Goal: Find specific fact: Find specific page/section

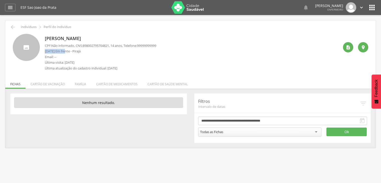
drag, startPoint x: 44, startPoint y: 52, endPoint x: 67, endPoint y: 49, distance: 22.7
click at [67, 49] on div "Davi Jesus dos Santos CPF: Não informado , CNS: 898002795704821 , 14 anos, Tele…" at bounding box center [190, 53] width 355 height 39
copy p "7 de Setembro"
click at [71, 57] on p "Email: --" at bounding box center [100, 57] width 111 height 5
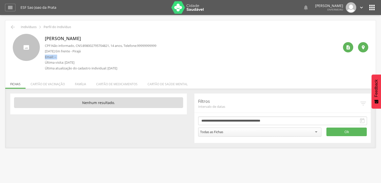
click at [71, 57] on p "Email: --" at bounding box center [100, 57] width 111 height 5
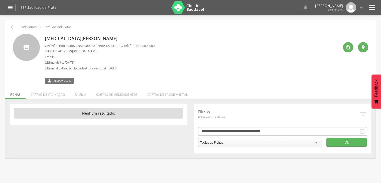
click at [377, 6] on header " Dashboard Supervisão Produtividade Mapa da Cidade App desatualizado Última si…" at bounding box center [190, 7] width 381 height 15
click at [371, 9] on icon "" at bounding box center [372, 8] width 8 height 8
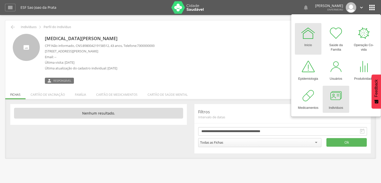
click at [329, 94] on div at bounding box center [335, 95] width 15 height 15
